Goal: Find specific page/section: Find specific page/section

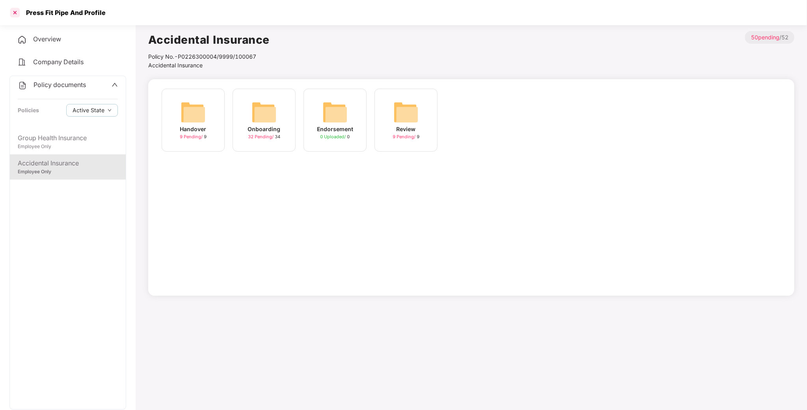
click at [19, 12] on div at bounding box center [15, 12] width 13 height 13
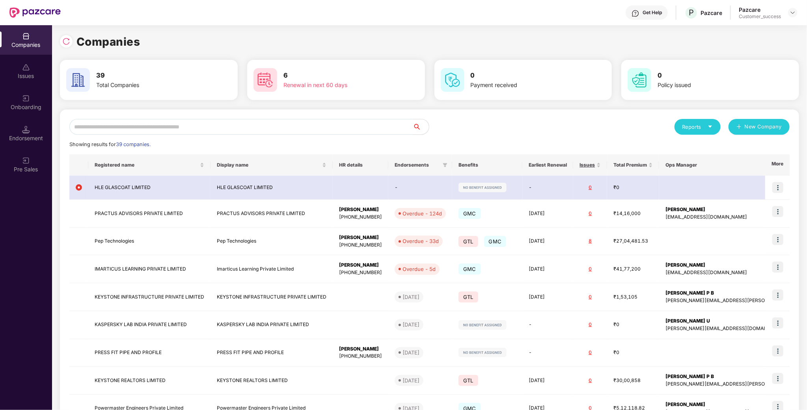
click at [180, 114] on div "Reports New Company Showing results for 39 companies. Registered name Display n…" at bounding box center [429, 299] width 739 height 379
click at [169, 121] on input "text" at bounding box center [241, 127] width 344 height 16
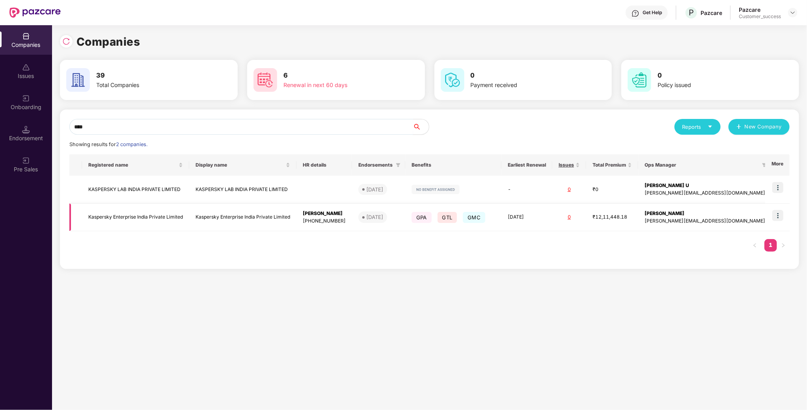
scroll to position [0, 0]
type input "****"
click at [781, 215] on img at bounding box center [777, 215] width 11 height 11
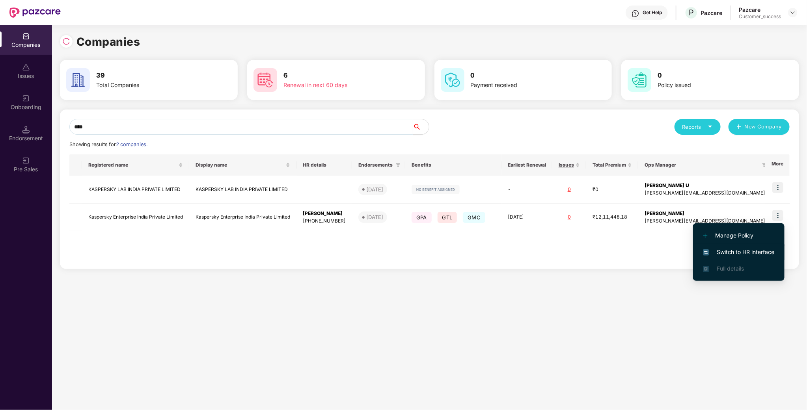
click at [758, 255] on span "Switch to HR interface" at bounding box center [739, 252] width 72 height 9
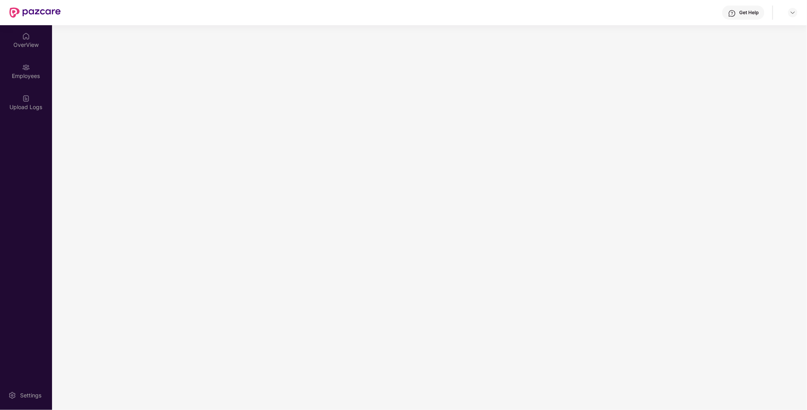
scroll to position [0, 0]
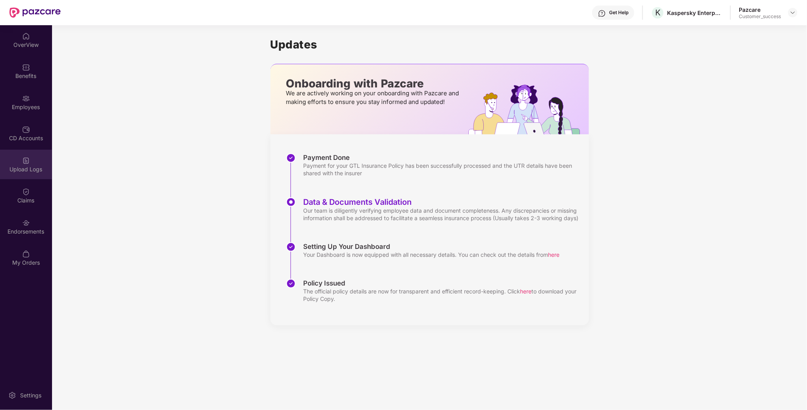
click at [7, 154] on div "Upload Logs" at bounding box center [26, 165] width 52 height 30
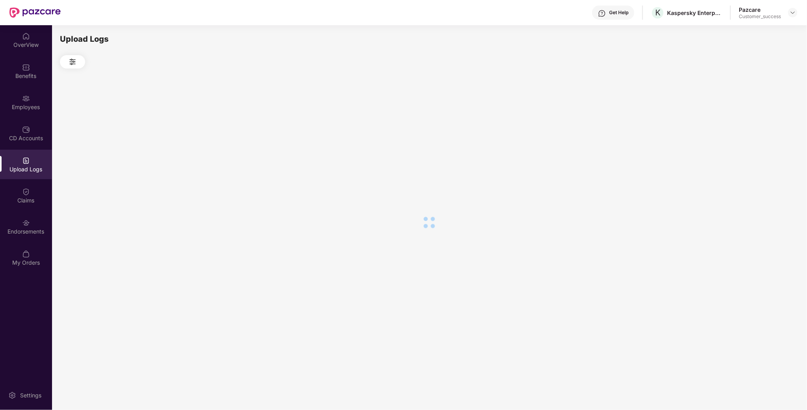
click at [23, 142] on div "CD Accounts" at bounding box center [26, 138] width 52 height 8
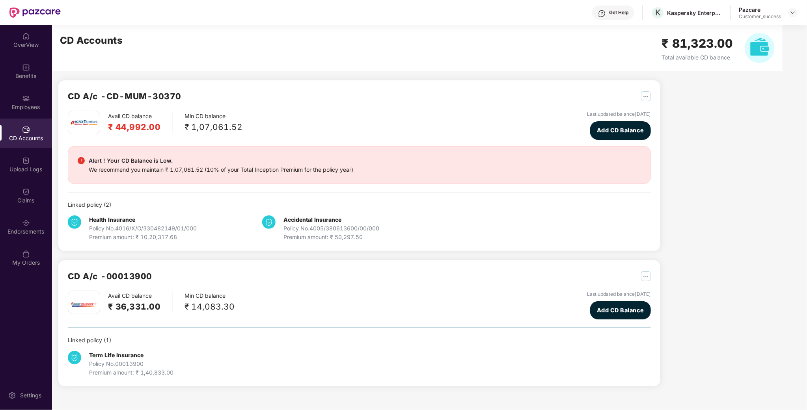
click at [111, 129] on h2 "₹ 44,992.00" at bounding box center [134, 127] width 53 height 13
click at [50, 149] on div "OverView Benefits Employees CD Accounts Upload Logs Claims Endorsements My Orde…" at bounding box center [26, 149] width 52 height 249
click at [18, 164] on div "Upload Logs" at bounding box center [26, 165] width 52 height 30
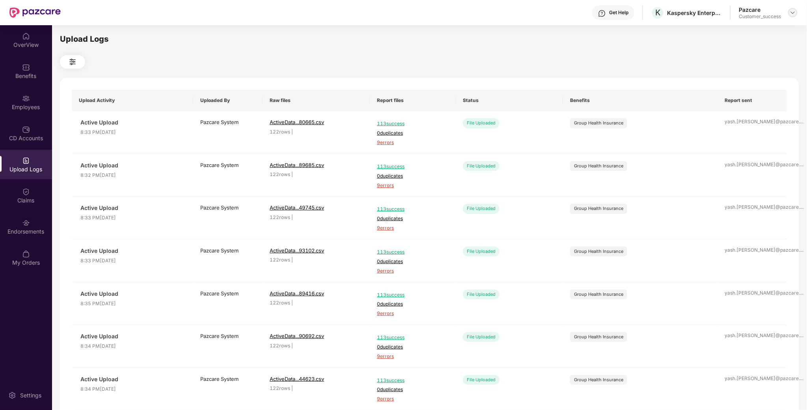
click at [789, 12] on div at bounding box center [792, 12] width 9 height 9
click at [785, 30] on div "Switch to partner view" at bounding box center [755, 30] width 102 height 15
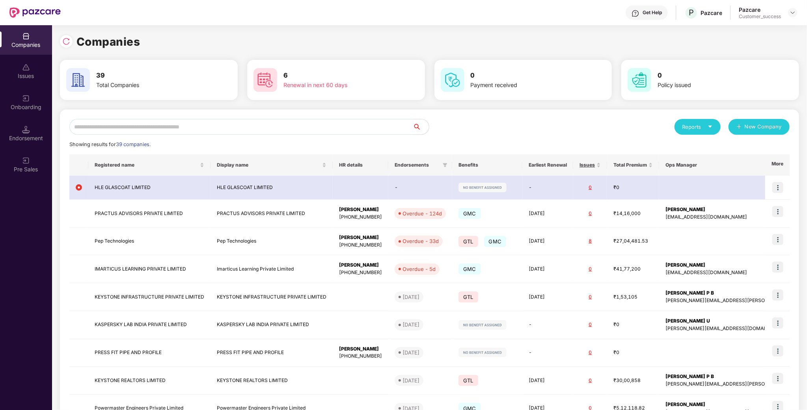
click at [331, 128] on input "text" at bounding box center [241, 127] width 344 height 16
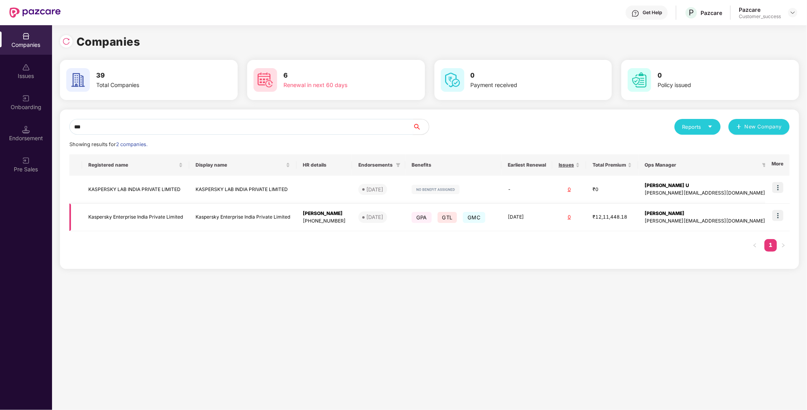
scroll to position [0, 0]
type input "***"
click at [775, 190] on img at bounding box center [777, 187] width 11 height 11
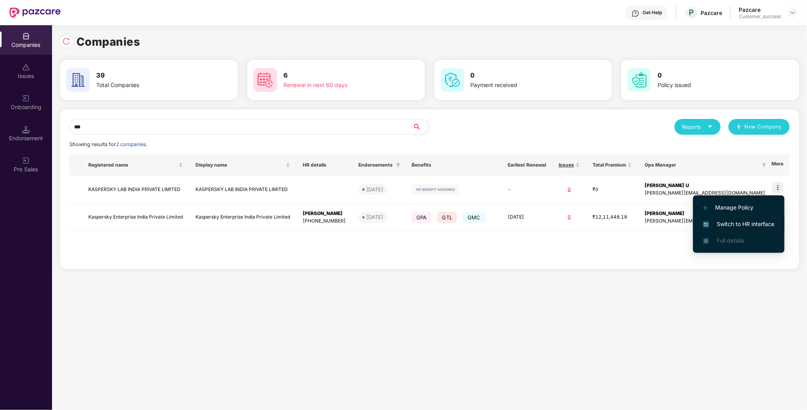
click at [760, 219] on li "Switch to HR interface" at bounding box center [738, 224] width 91 height 17
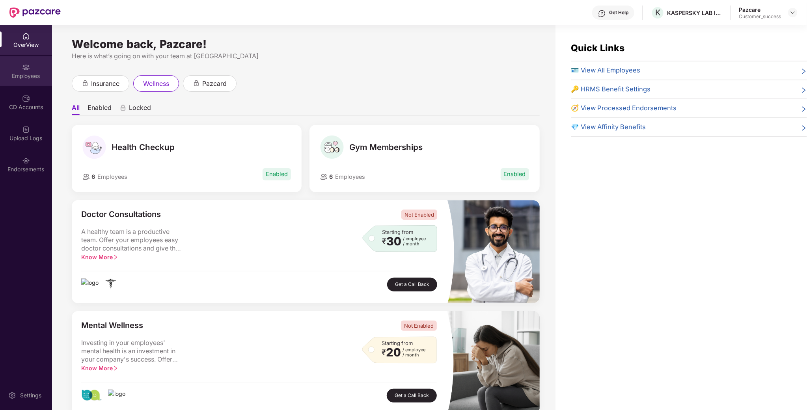
click at [7, 70] on div "Employees" at bounding box center [26, 71] width 52 height 30
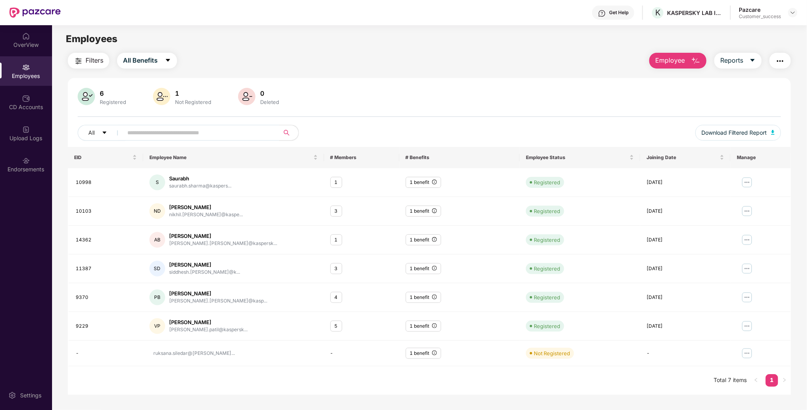
click at [790, 8] on div at bounding box center [792, 12] width 9 height 9
click at [789, 8] on div at bounding box center [792, 12] width 9 height 9
click at [755, 36] on div "Switch to partner view" at bounding box center [755, 30] width 102 height 15
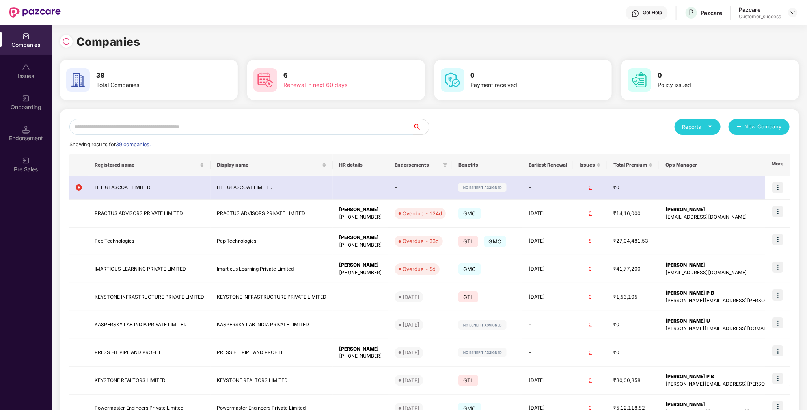
click at [353, 123] on input "text" at bounding box center [241, 127] width 344 height 16
type input "*"
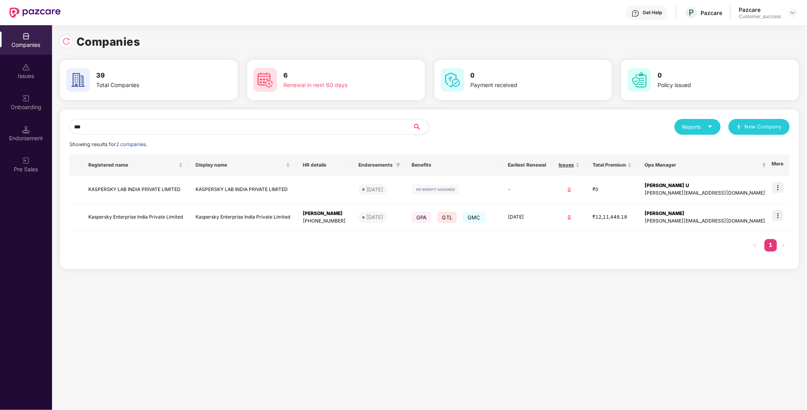
type input "***"
